Goal: Information Seeking & Learning: Learn about a topic

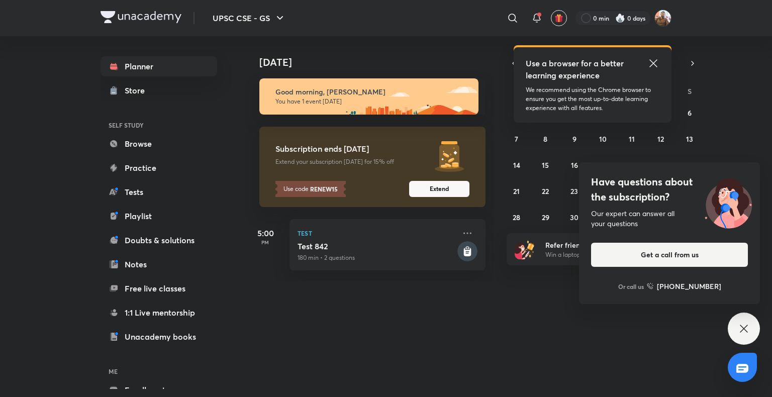
click at [750, 325] on div "Have questions about the subscription? Our expert can answer all your questions…" at bounding box center [744, 329] width 32 height 32
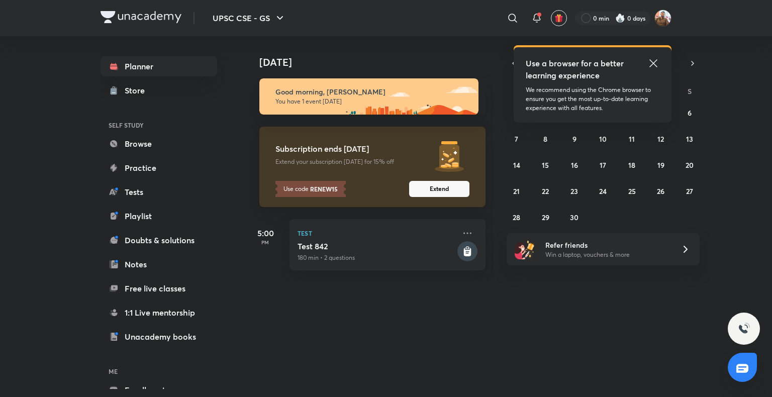
click at [742, 296] on div "UPSC CSE - GS ​ Use a browser for a better learning experience We recommend usi…" at bounding box center [386, 198] width 772 height 397
click at [655, 62] on icon at bounding box center [653, 63] width 12 height 12
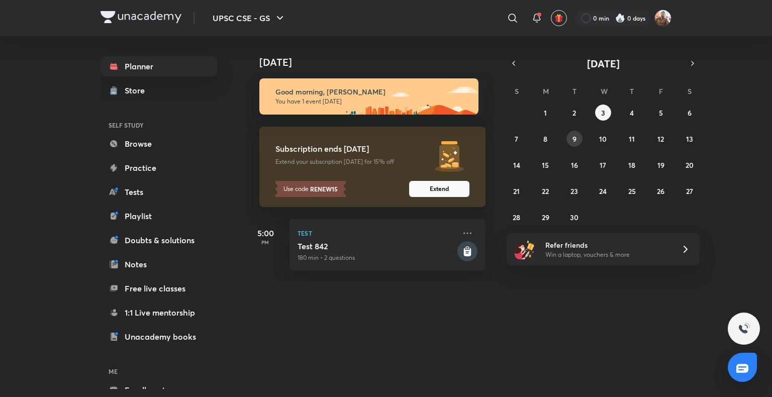
click at [578, 140] on button "9" at bounding box center [574, 139] width 16 height 16
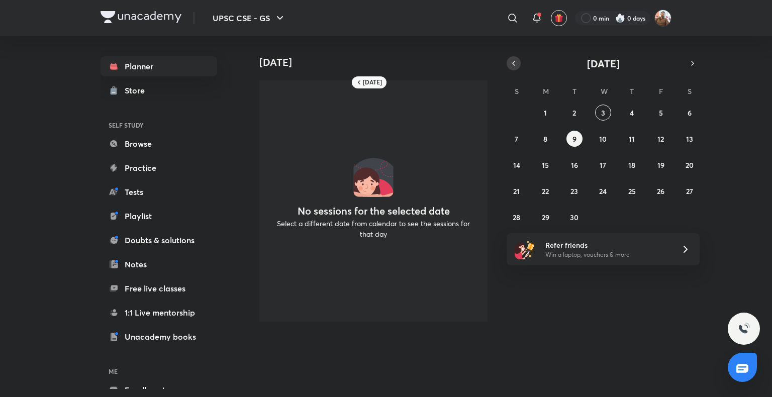
click at [513, 67] on icon "button" at bounding box center [513, 63] width 8 height 9
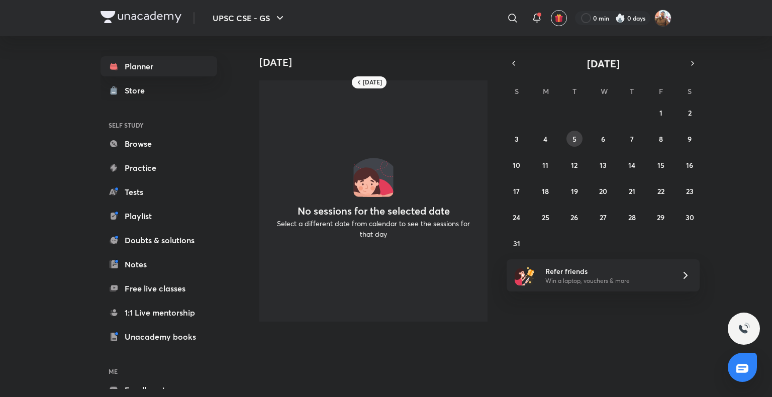
click at [575, 140] on abbr "5" at bounding box center [574, 139] width 4 height 10
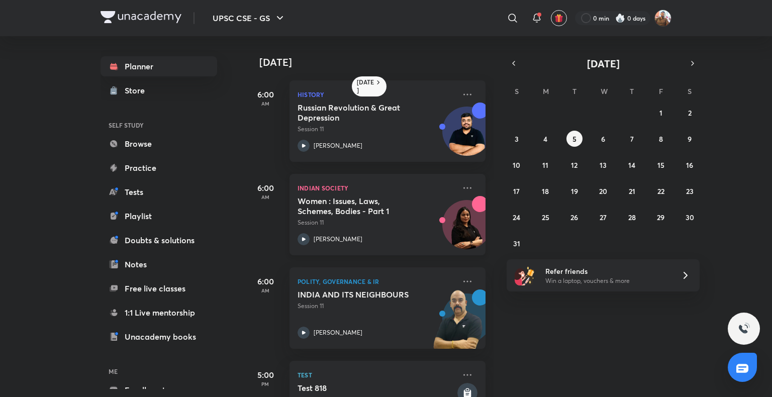
click at [434, 209] on div "Women : Issues, Laws, Schemes, Bodies - Part 1 Session 11" at bounding box center [376, 211] width 158 height 31
